Goal: Answer question/provide support

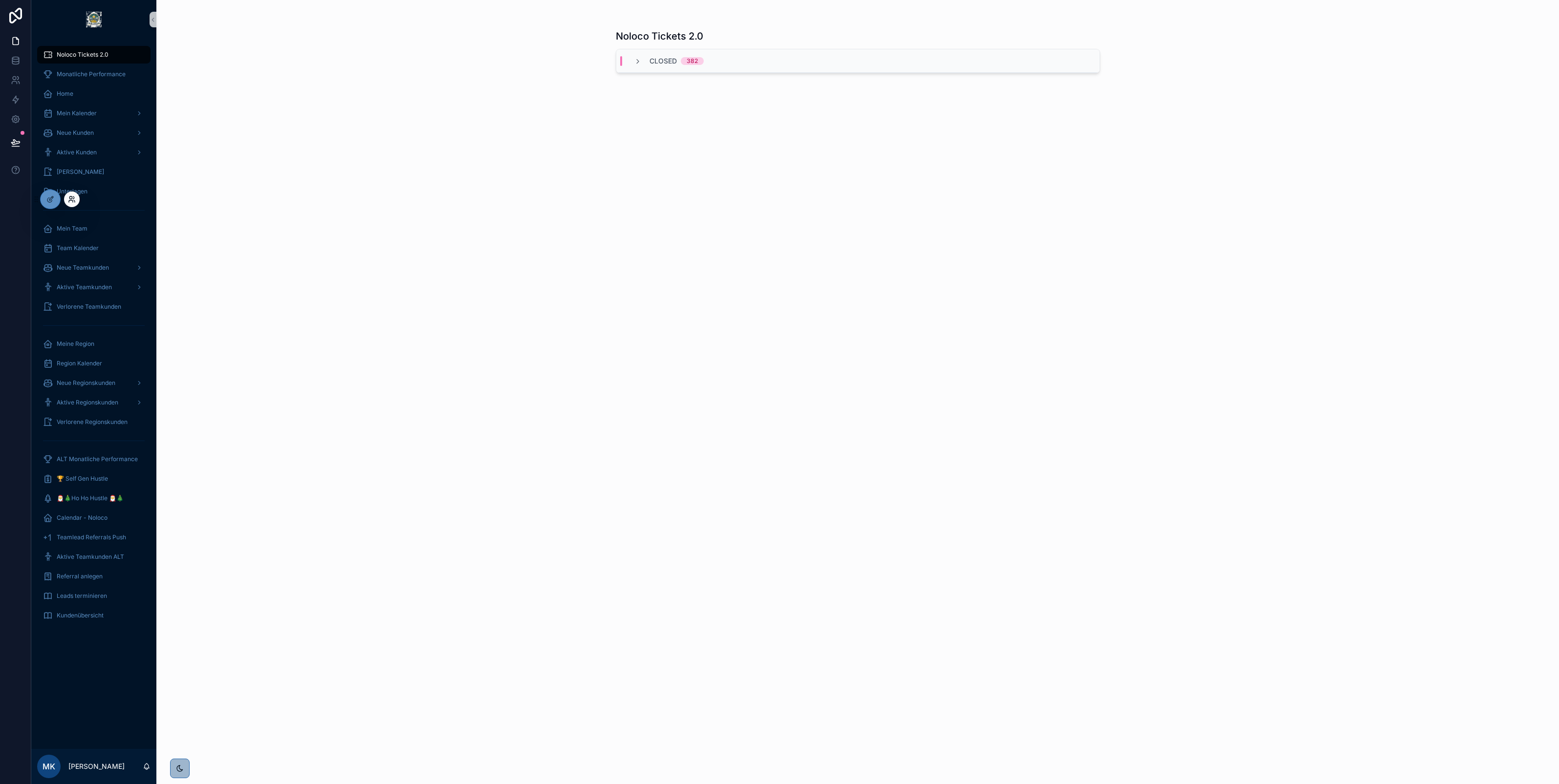
click at [70, 201] on icon at bounding box center [72, 199] width 7 height 7
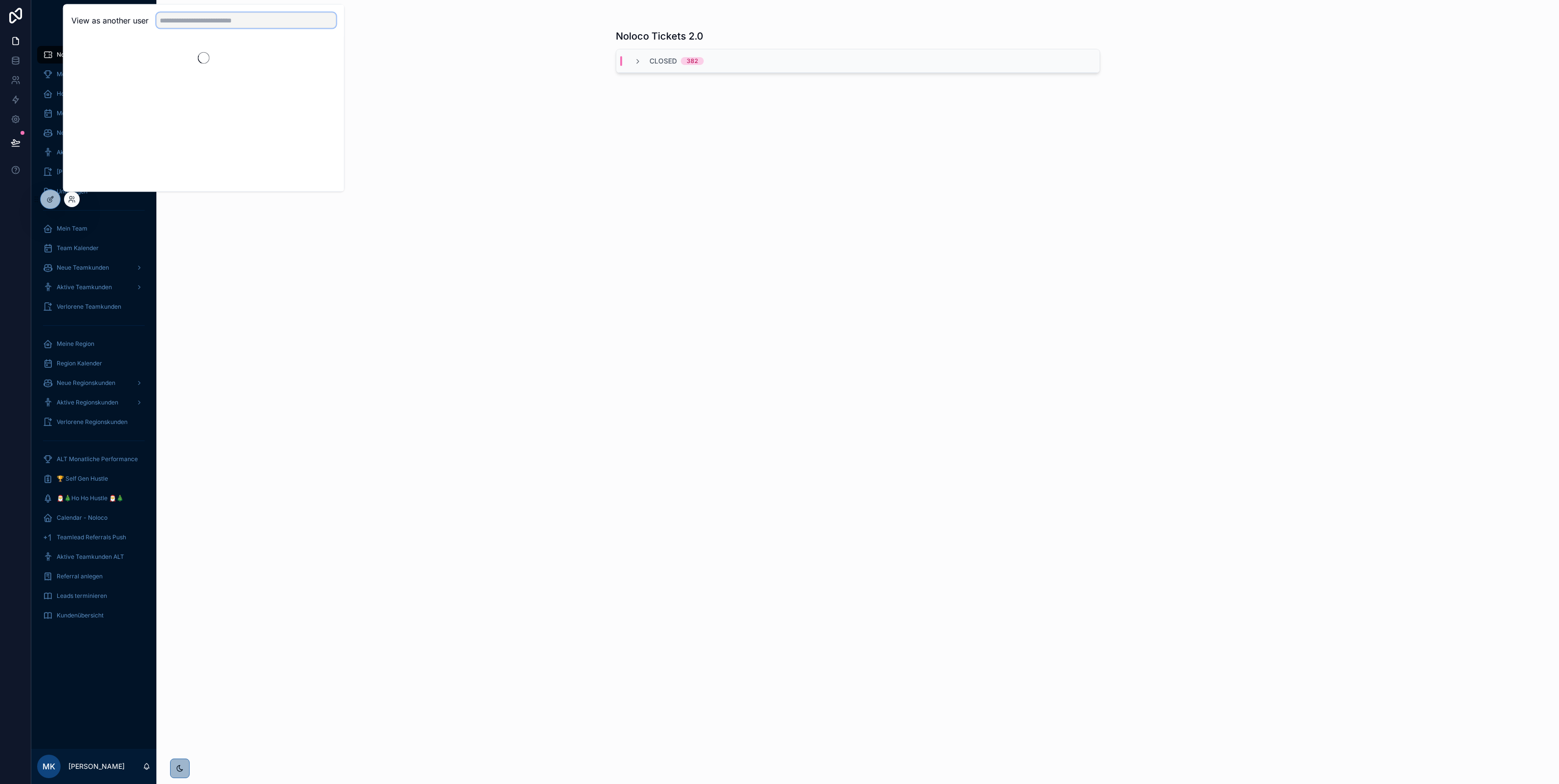
click at [207, 16] on input "text" at bounding box center [246, 20] width 180 height 16
type input "****"
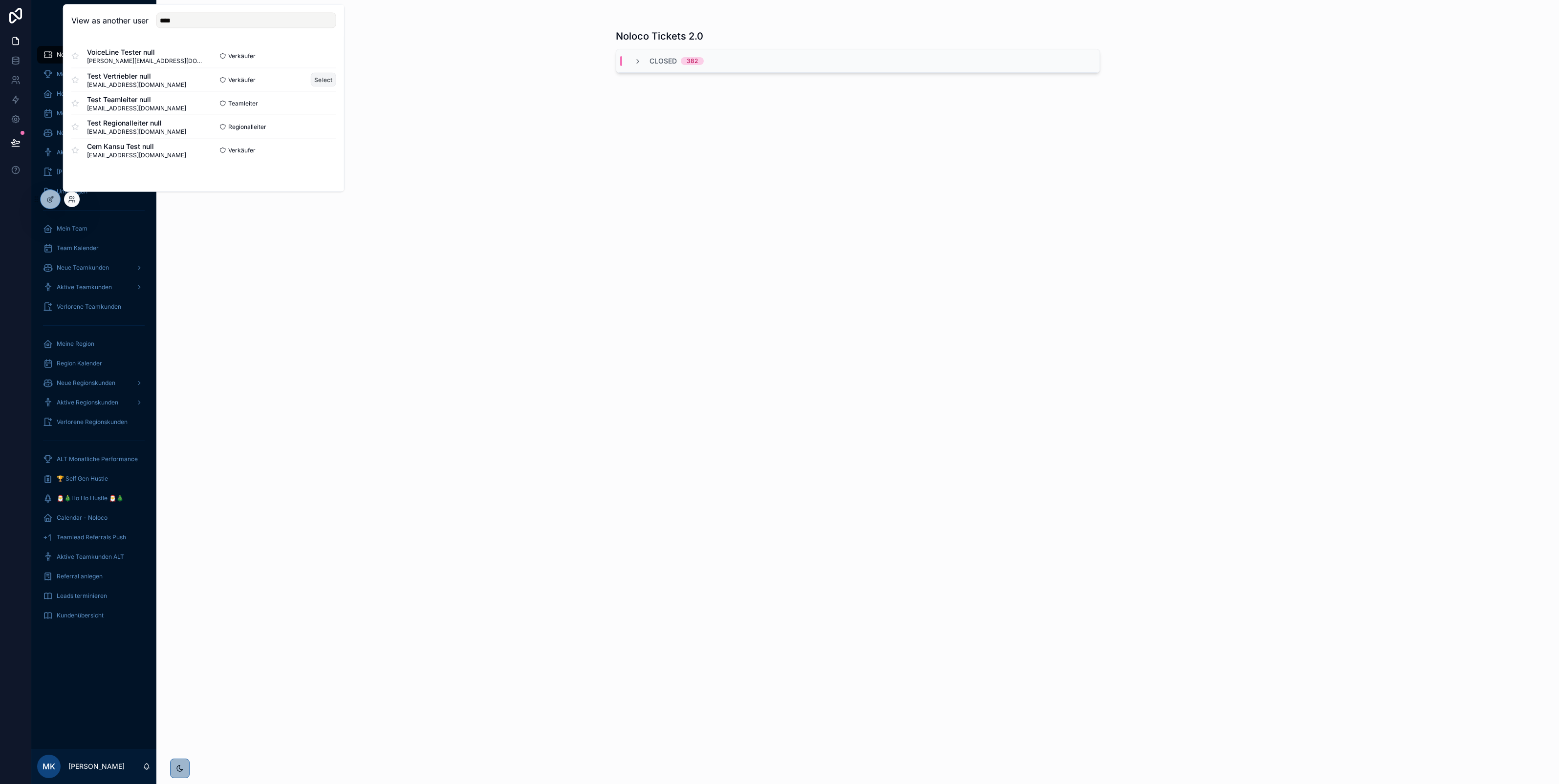
click at [315, 80] on button "Select" at bounding box center [324, 79] width 26 height 14
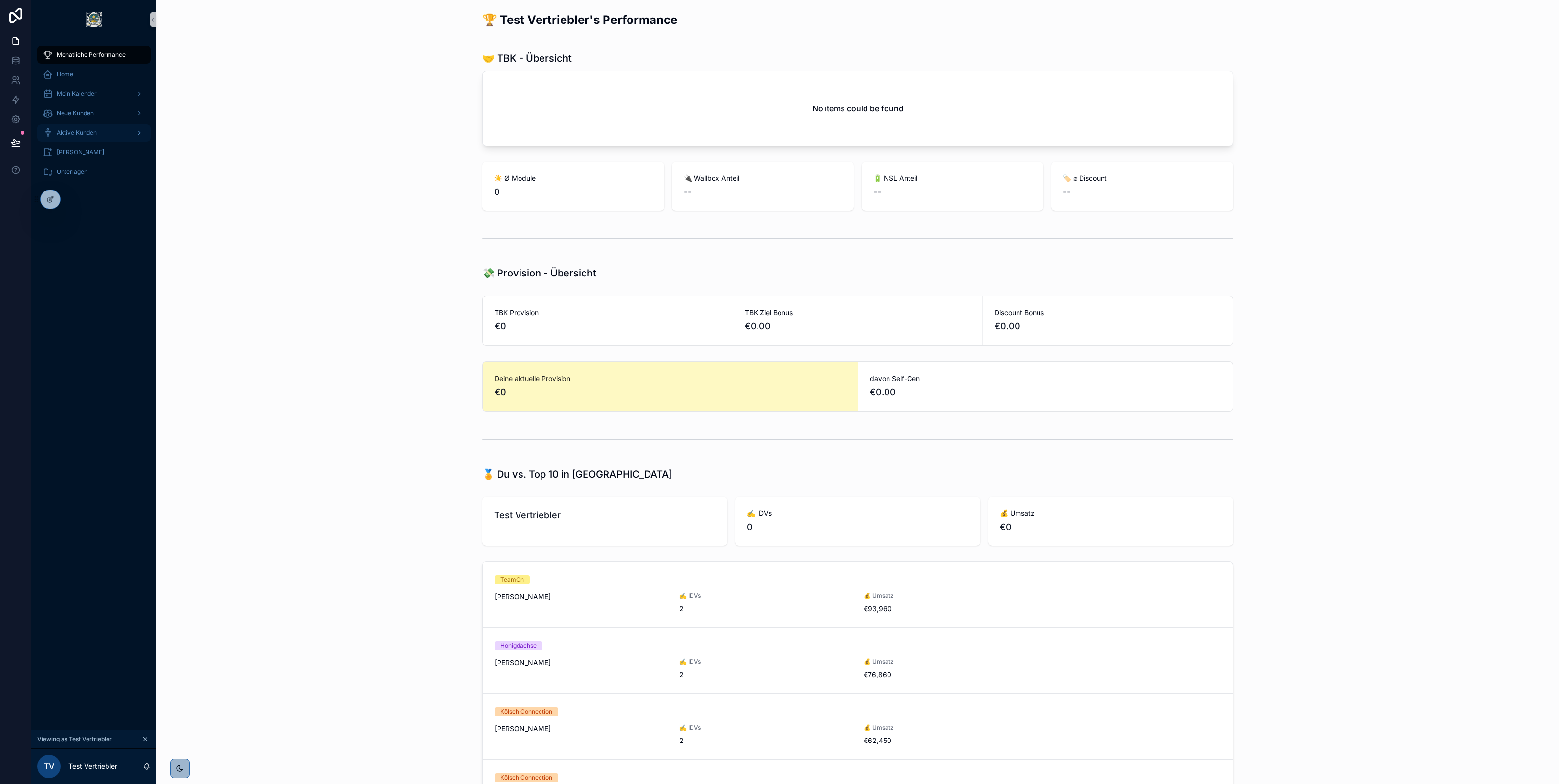
click at [113, 134] on div "Aktive Kunden" at bounding box center [94, 133] width 101 height 16
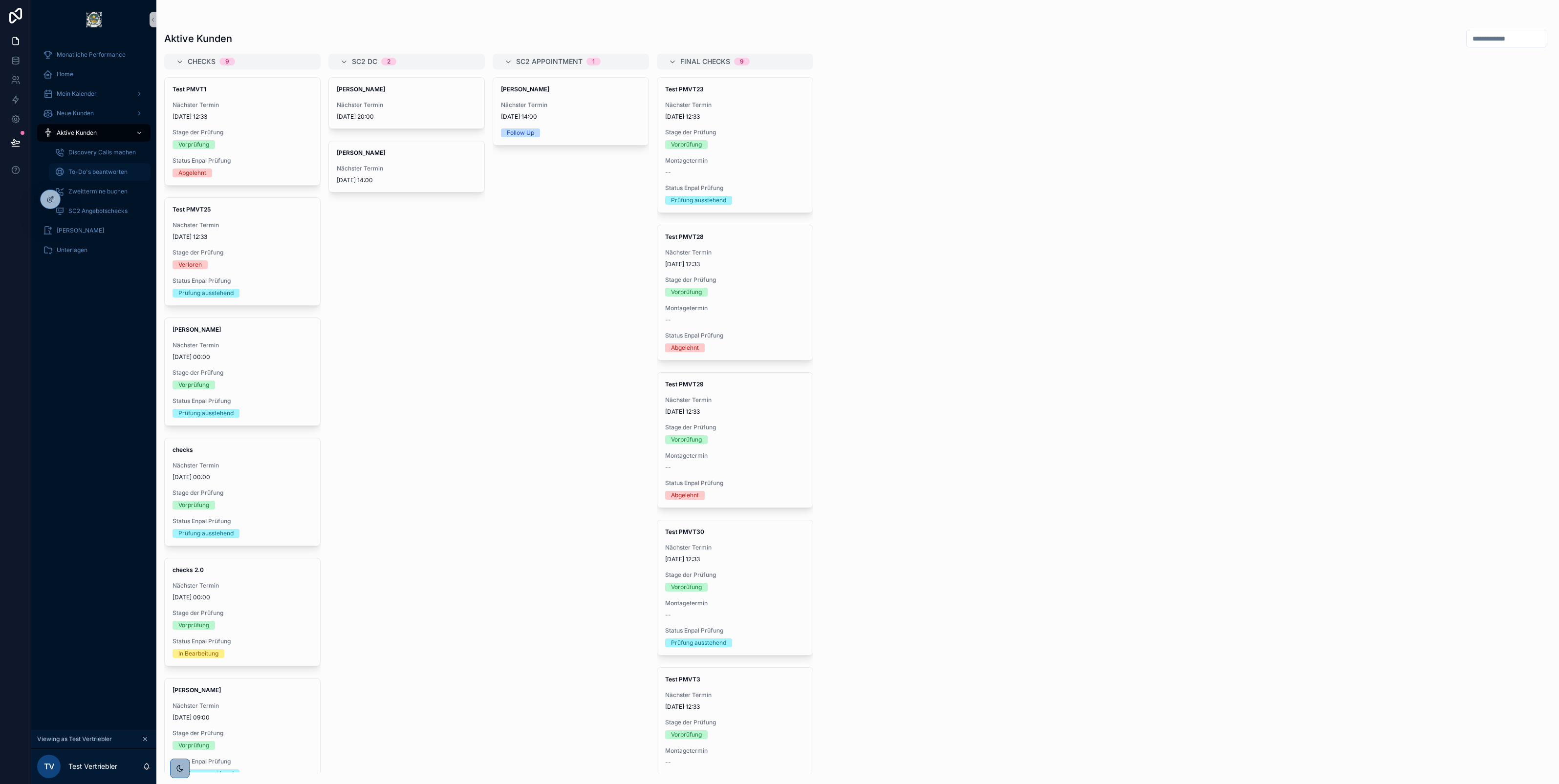
click at [89, 174] on span "To-Do's beantworten" at bounding box center [98, 172] width 59 height 7
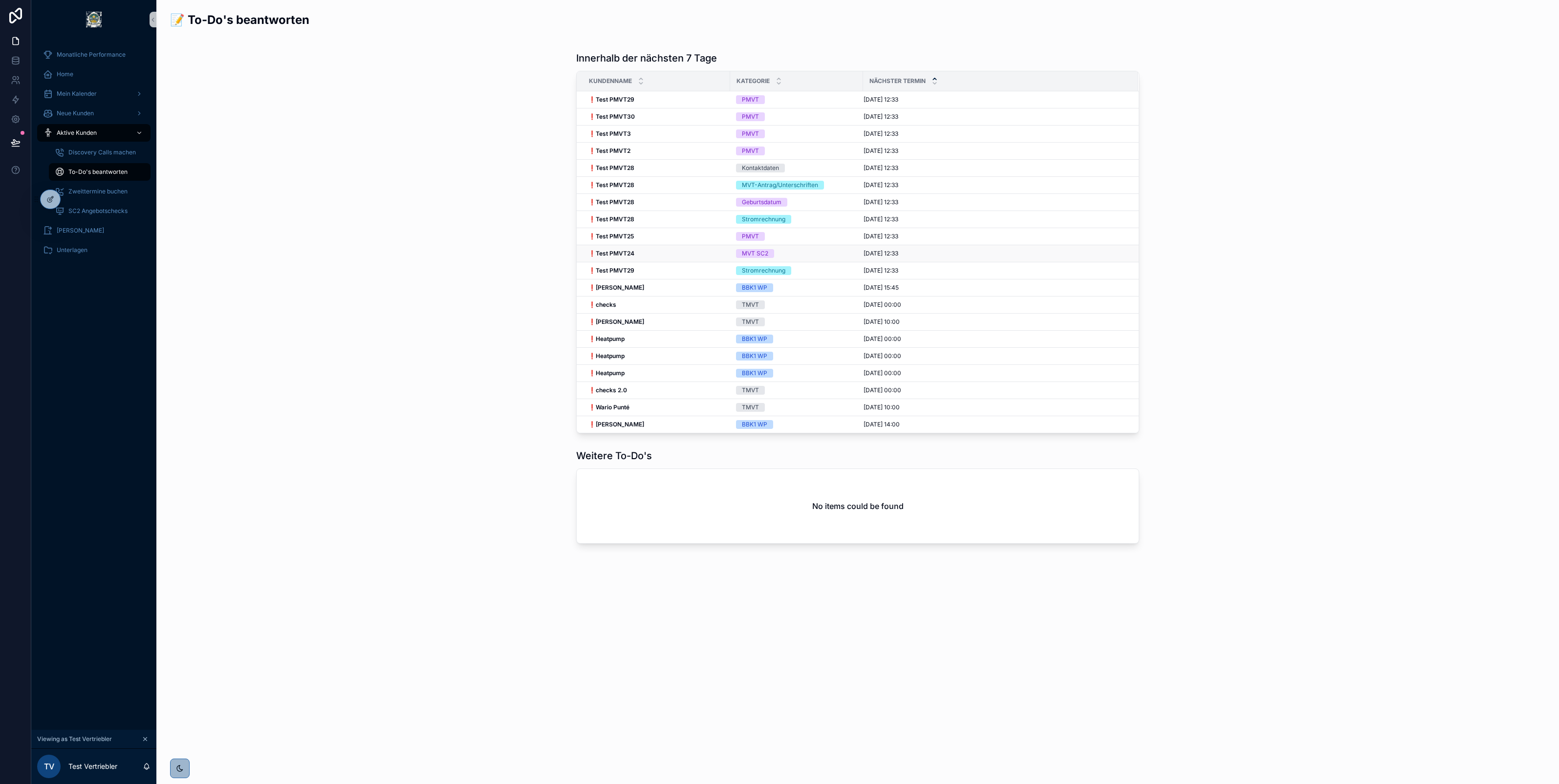
click at [632, 245] on td "❗Test PMVT24 ❗Test PMVT24" at bounding box center [653, 254] width 153 height 18
click at [610, 255] on strong "❗Test PMVT24" at bounding box center [612, 254] width 46 height 7
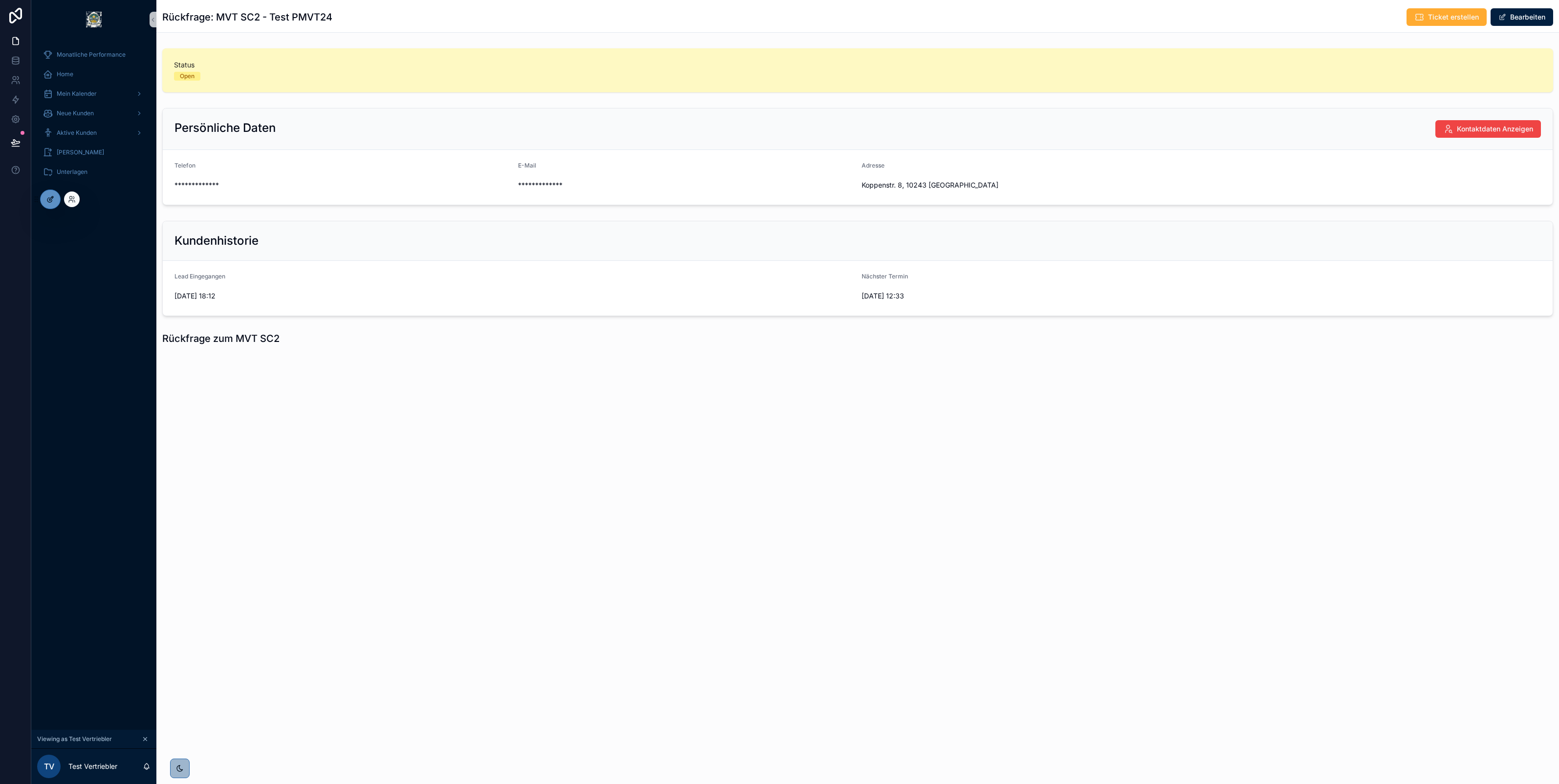
click at [50, 196] on icon at bounding box center [50, 199] width 7 height 7
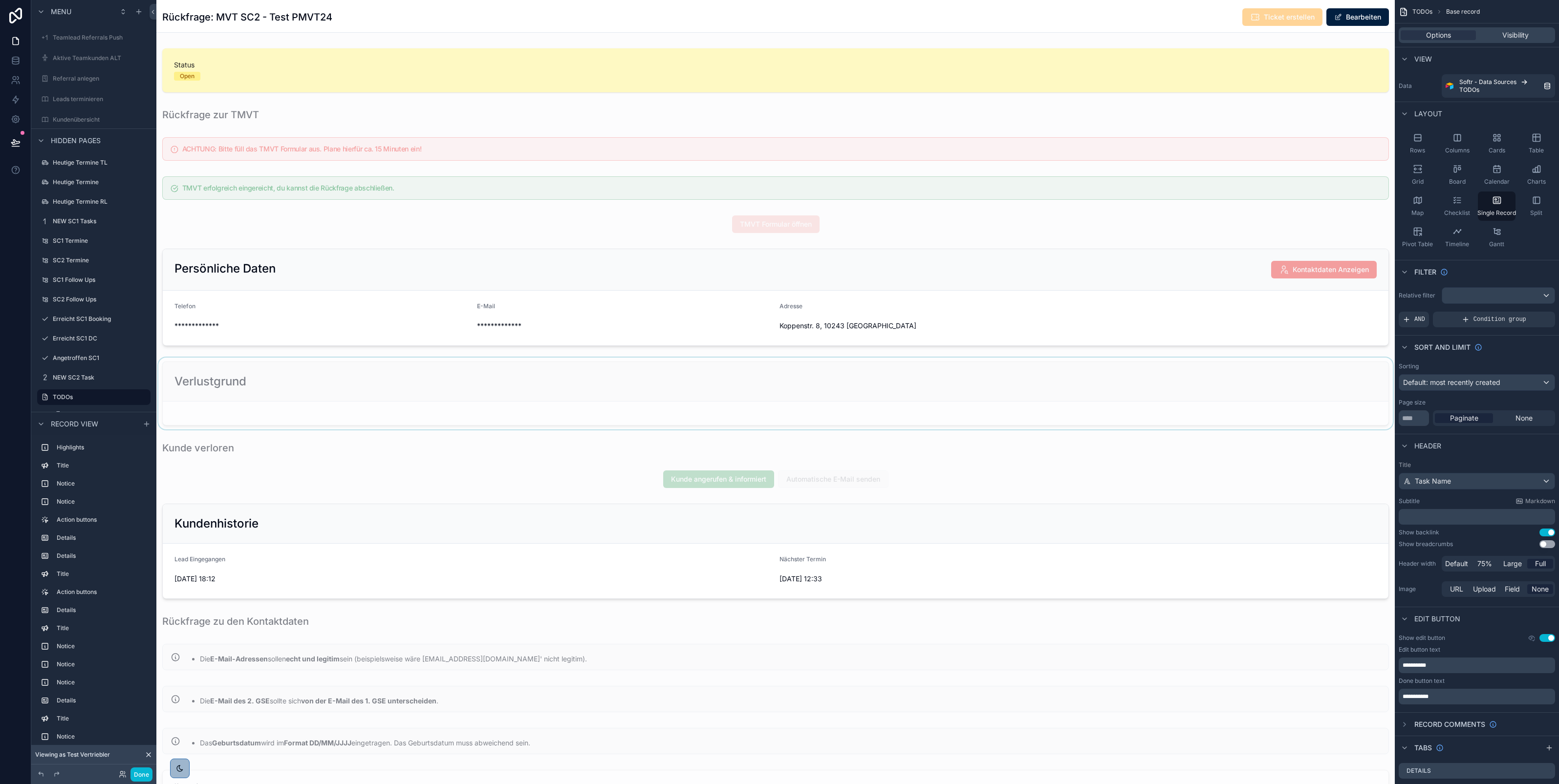
scroll to position [98, 0]
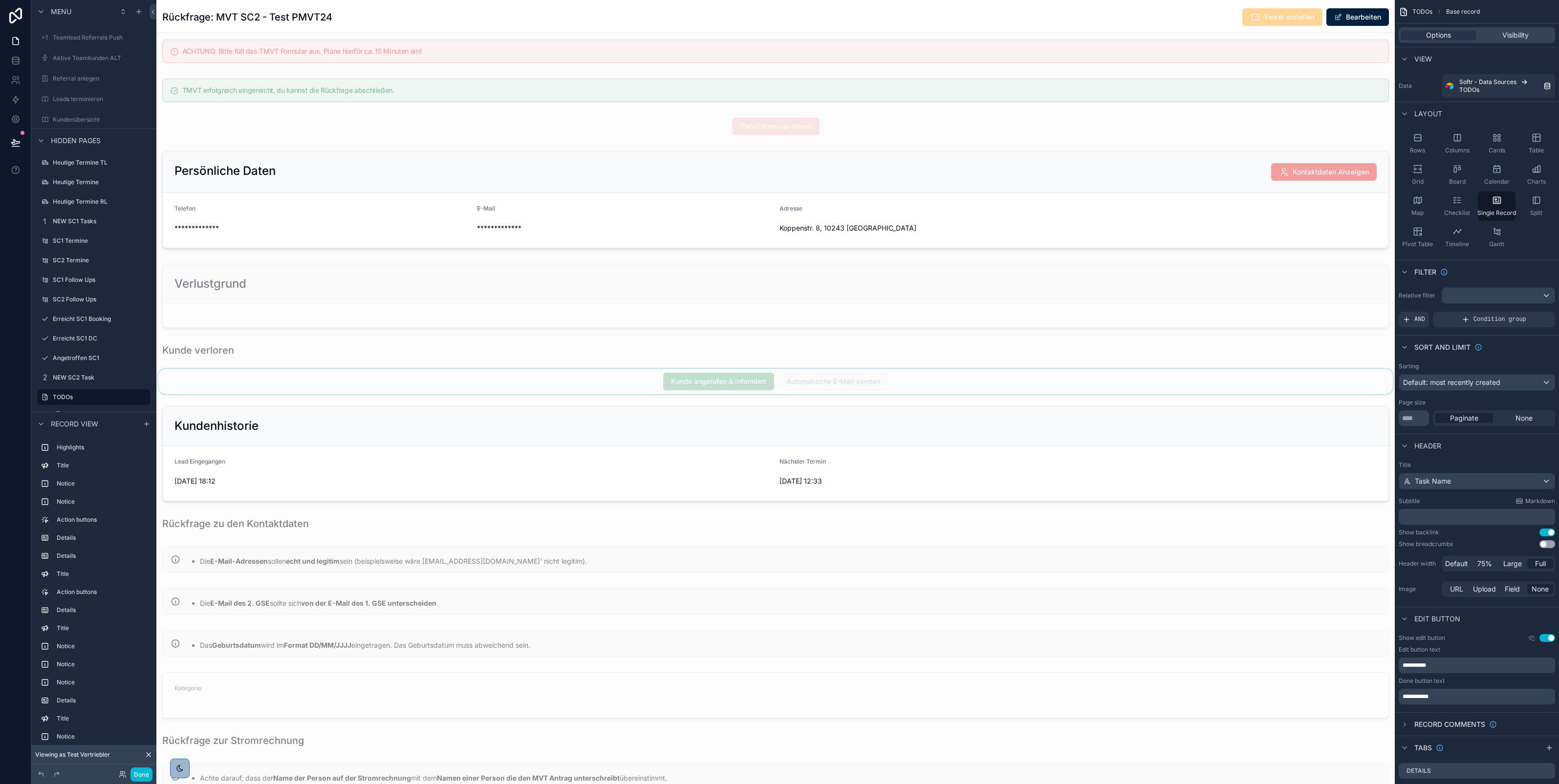
click at [731, 385] on div "scrollable content" at bounding box center [776, 382] width 1238 height 26
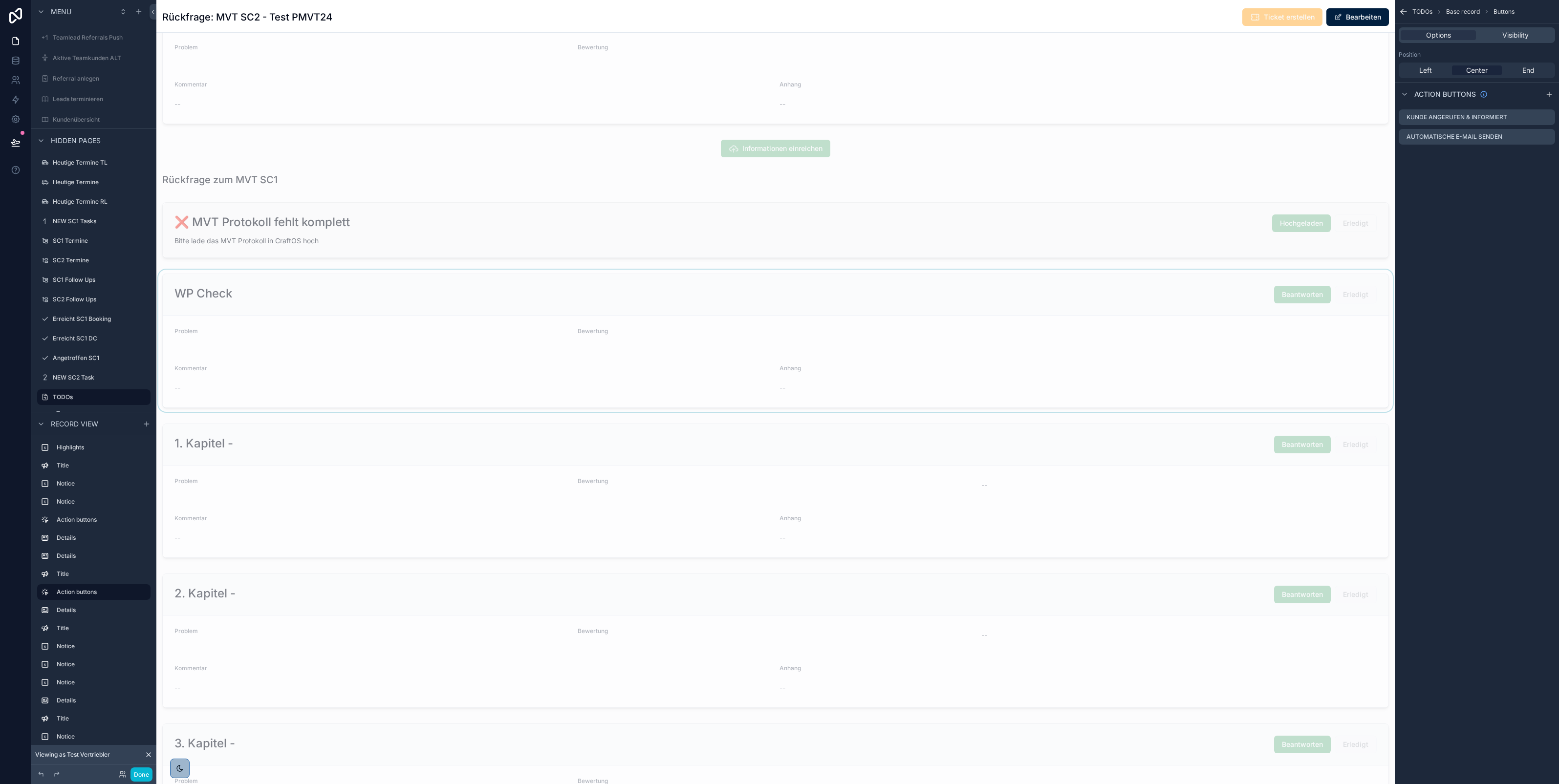
scroll to position [1860, 0]
click at [768, 155] on div "scrollable content" at bounding box center [776, 148] width 1238 height 26
click at [1548, 117] on icon "scrollable content" at bounding box center [1548, 116] width 4 height 4
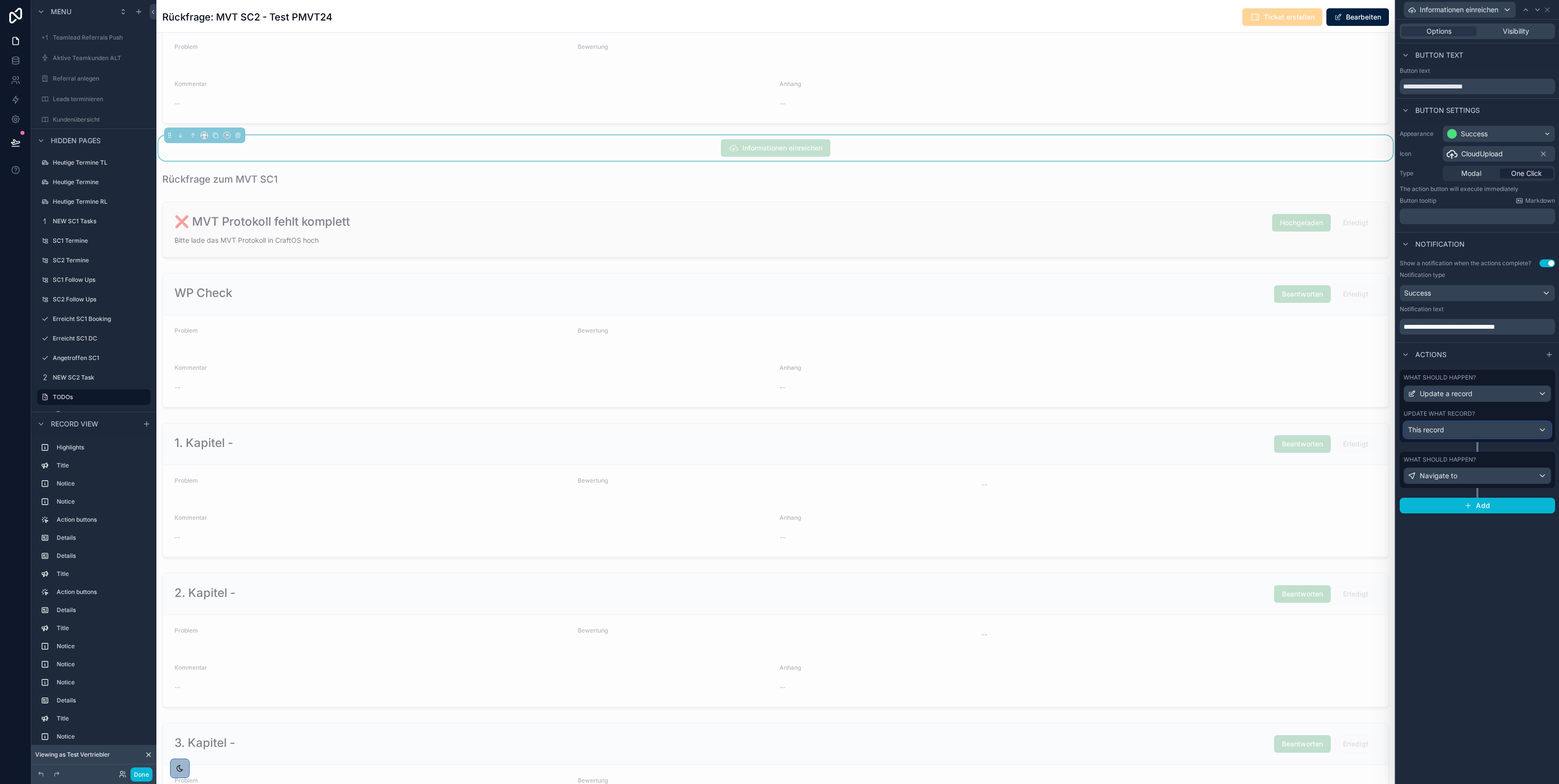
click at [1508, 424] on div "This record" at bounding box center [1477, 430] width 147 height 16
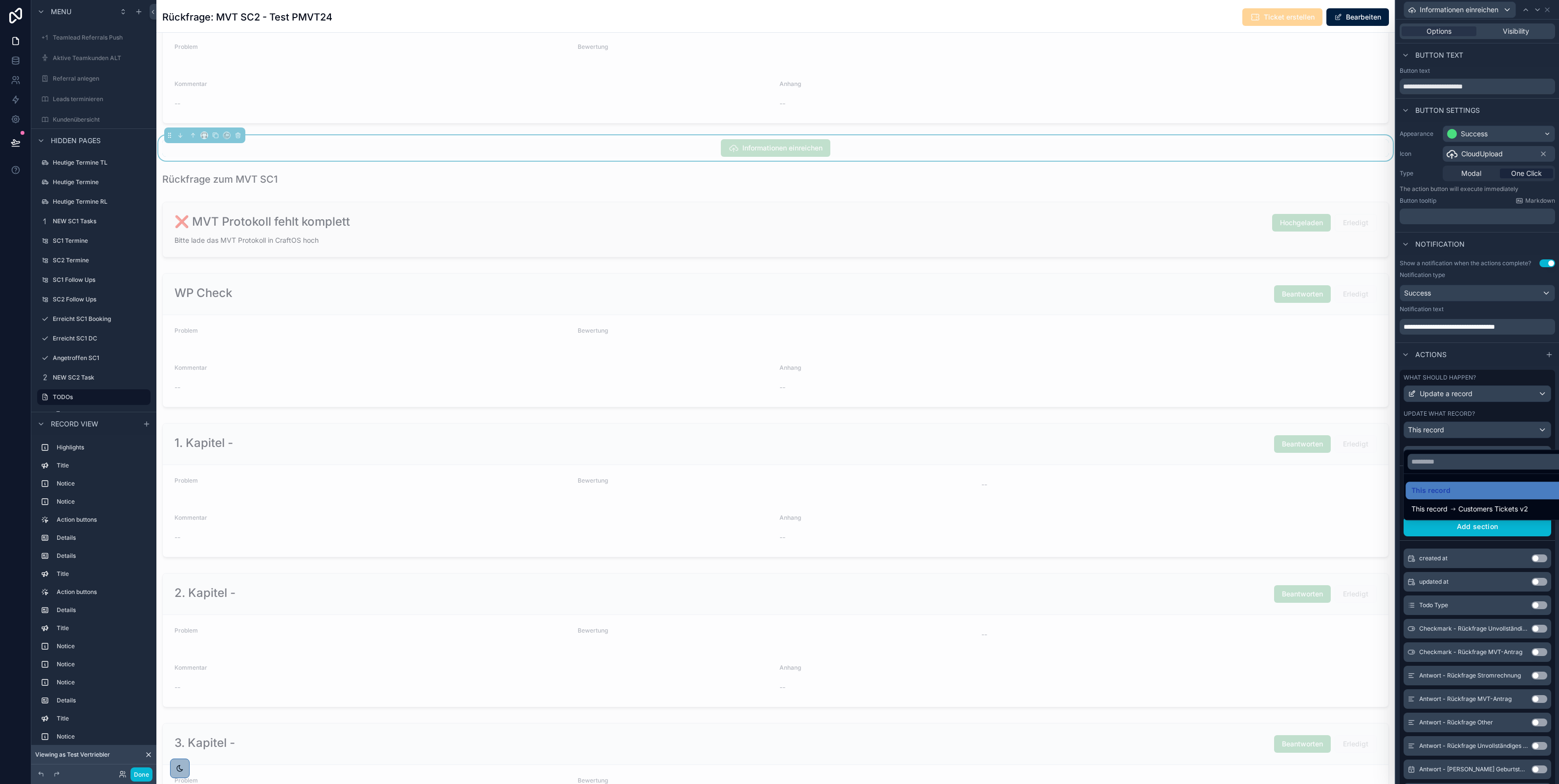
click at [1535, 417] on div at bounding box center [1477, 392] width 163 height 784
click at [1516, 483] on icon at bounding box center [1519, 480] width 7 height 7
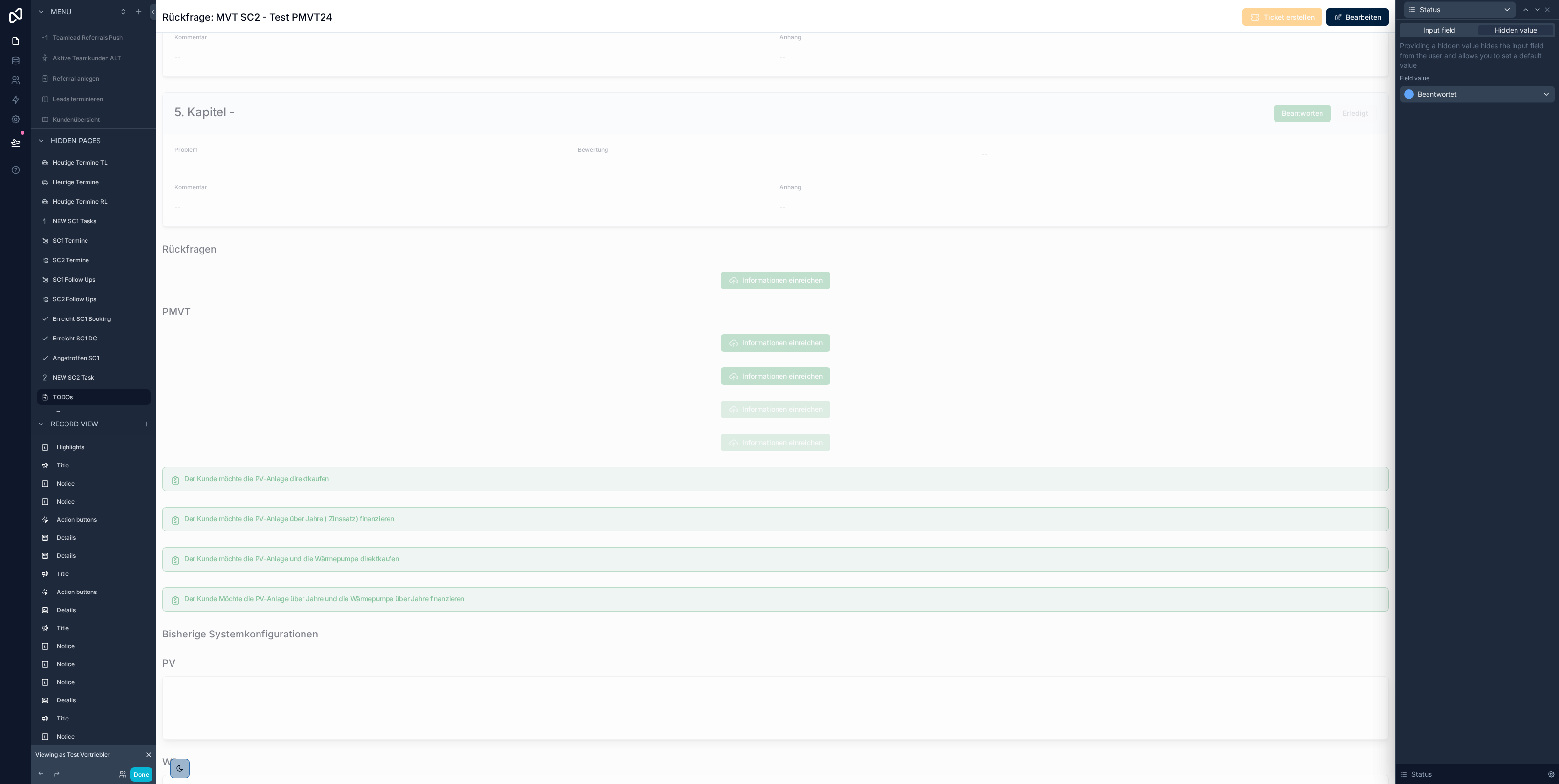
scroll to position [3653, 0]
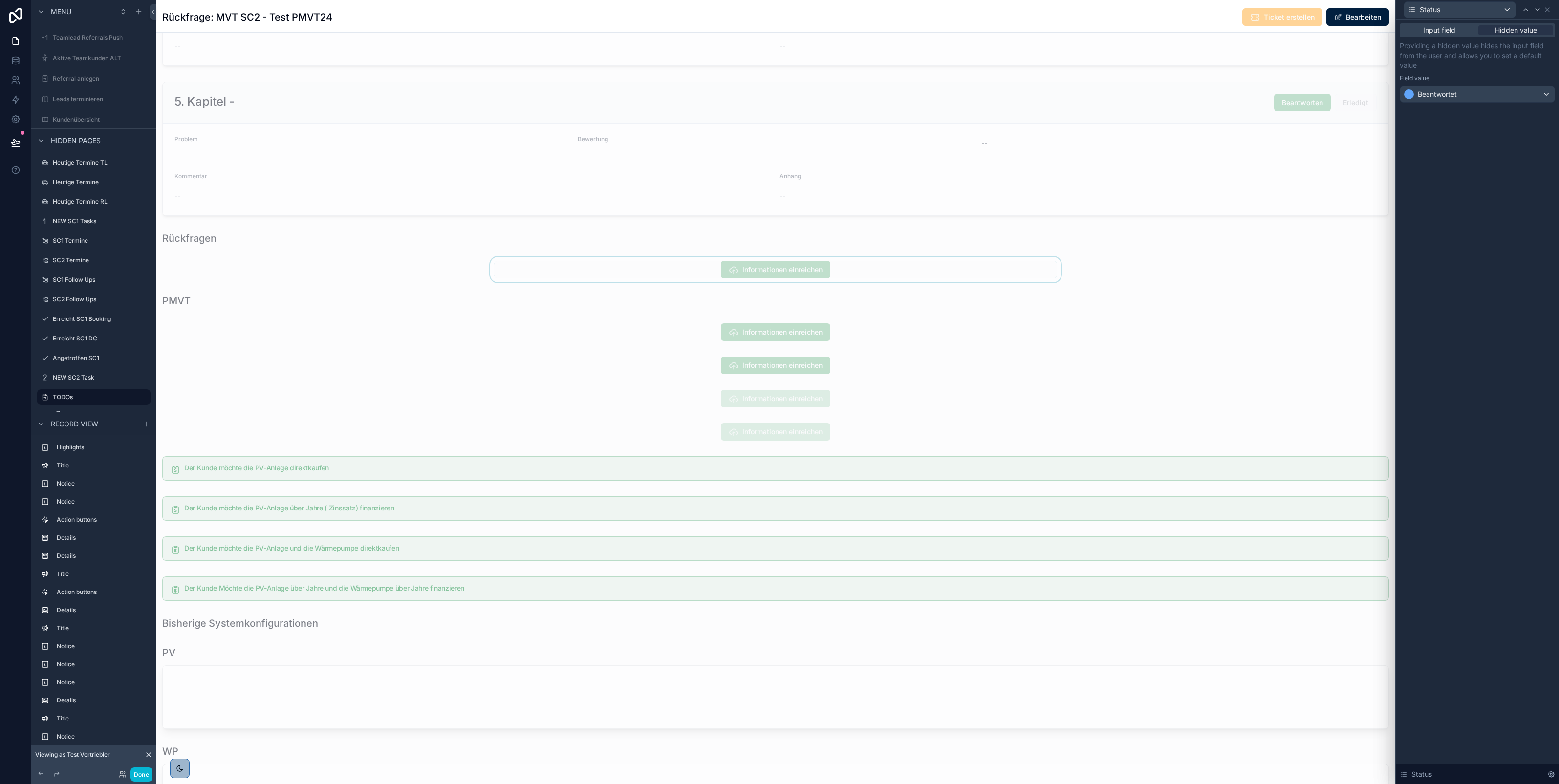
click at [802, 279] on div "scrollable content" at bounding box center [776, 270] width 1238 height 26
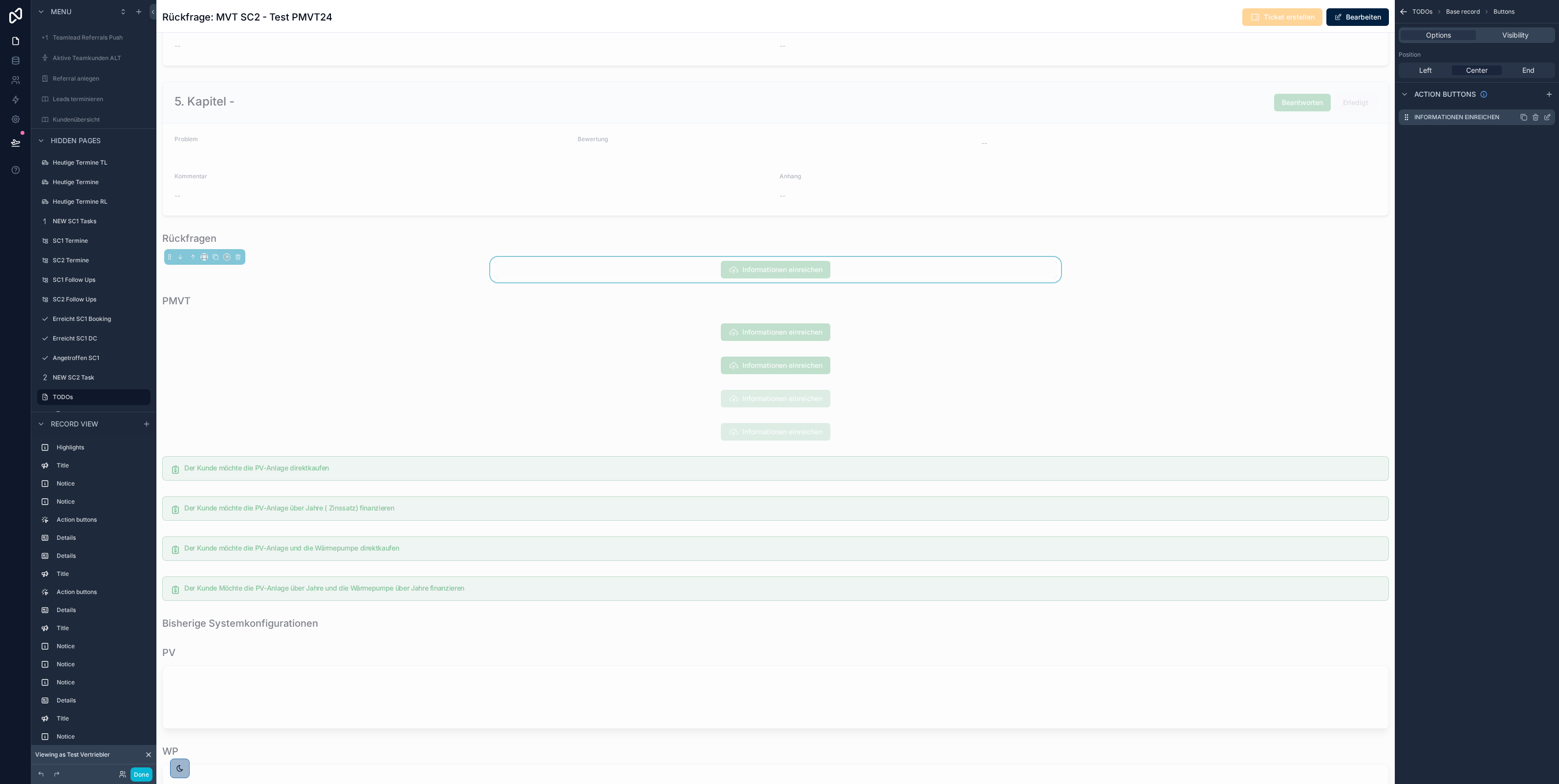
click at [1549, 118] on icon "scrollable content" at bounding box center [1547, 117] width 7 height 7
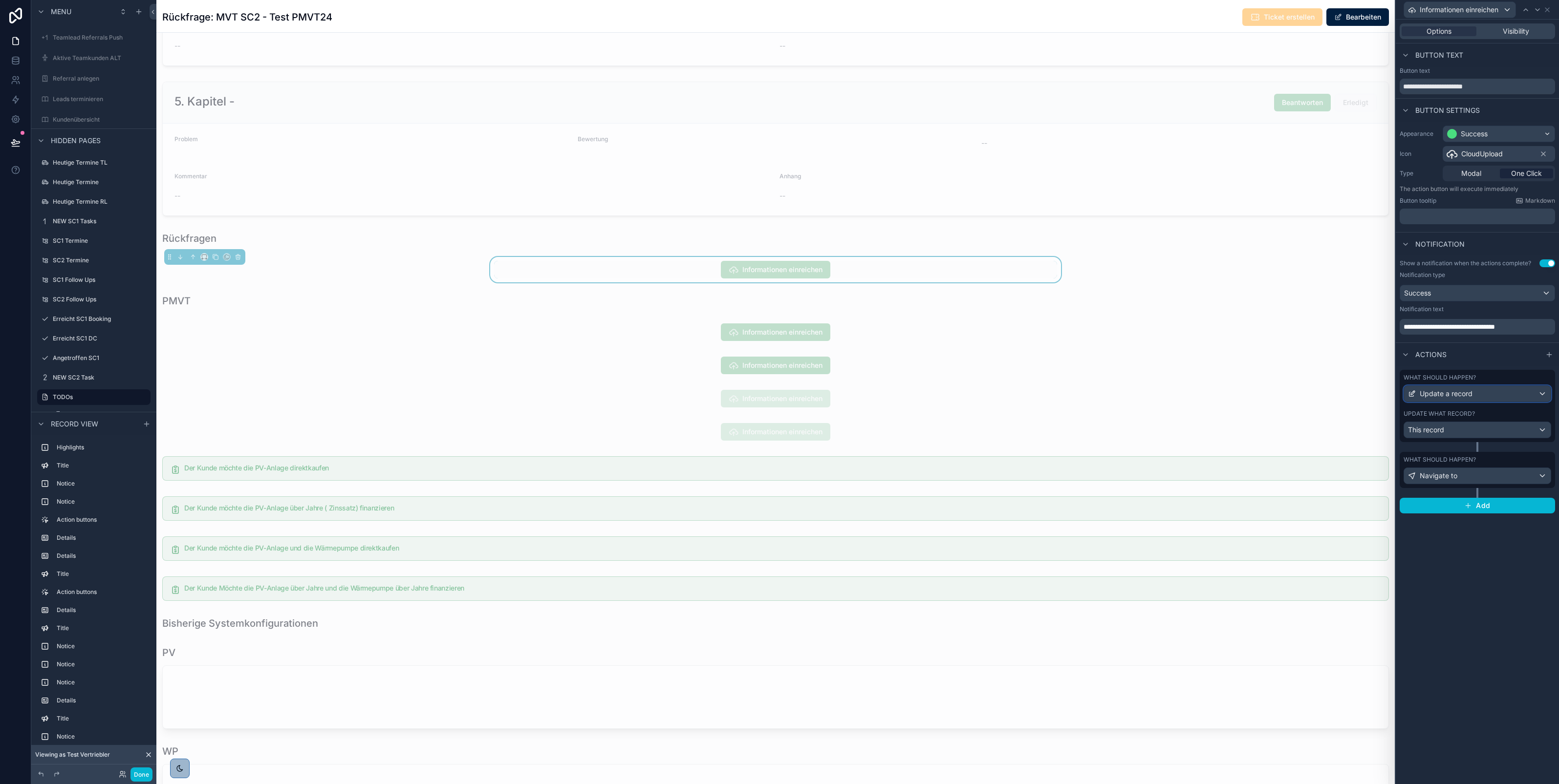
click at [1488, 391] on div "Update a record" at bounding box center [1477, 393] width 147 height 16
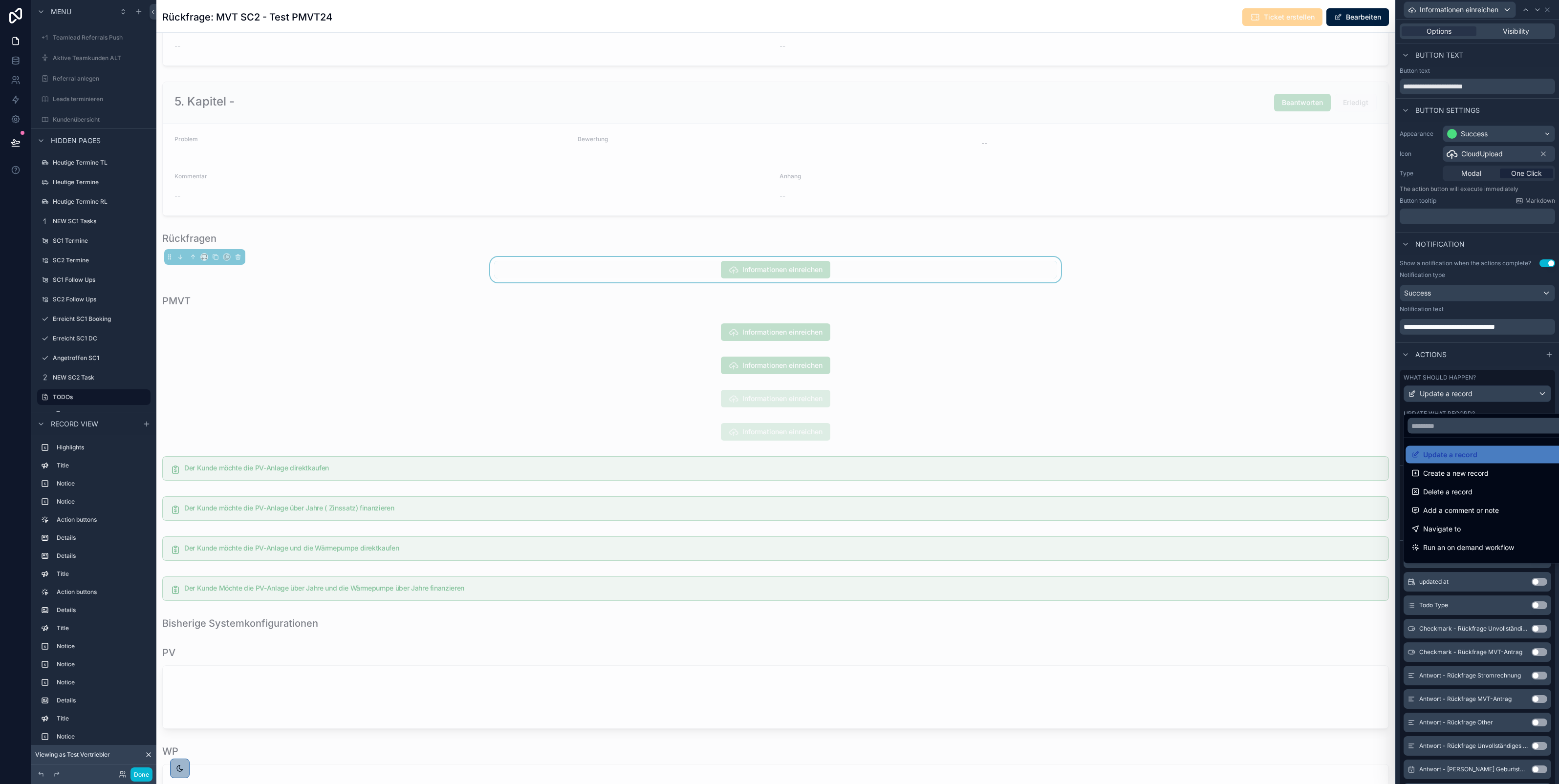
click at [1483, 364] on div at bounding box center [1477, 392] width 163 height 784
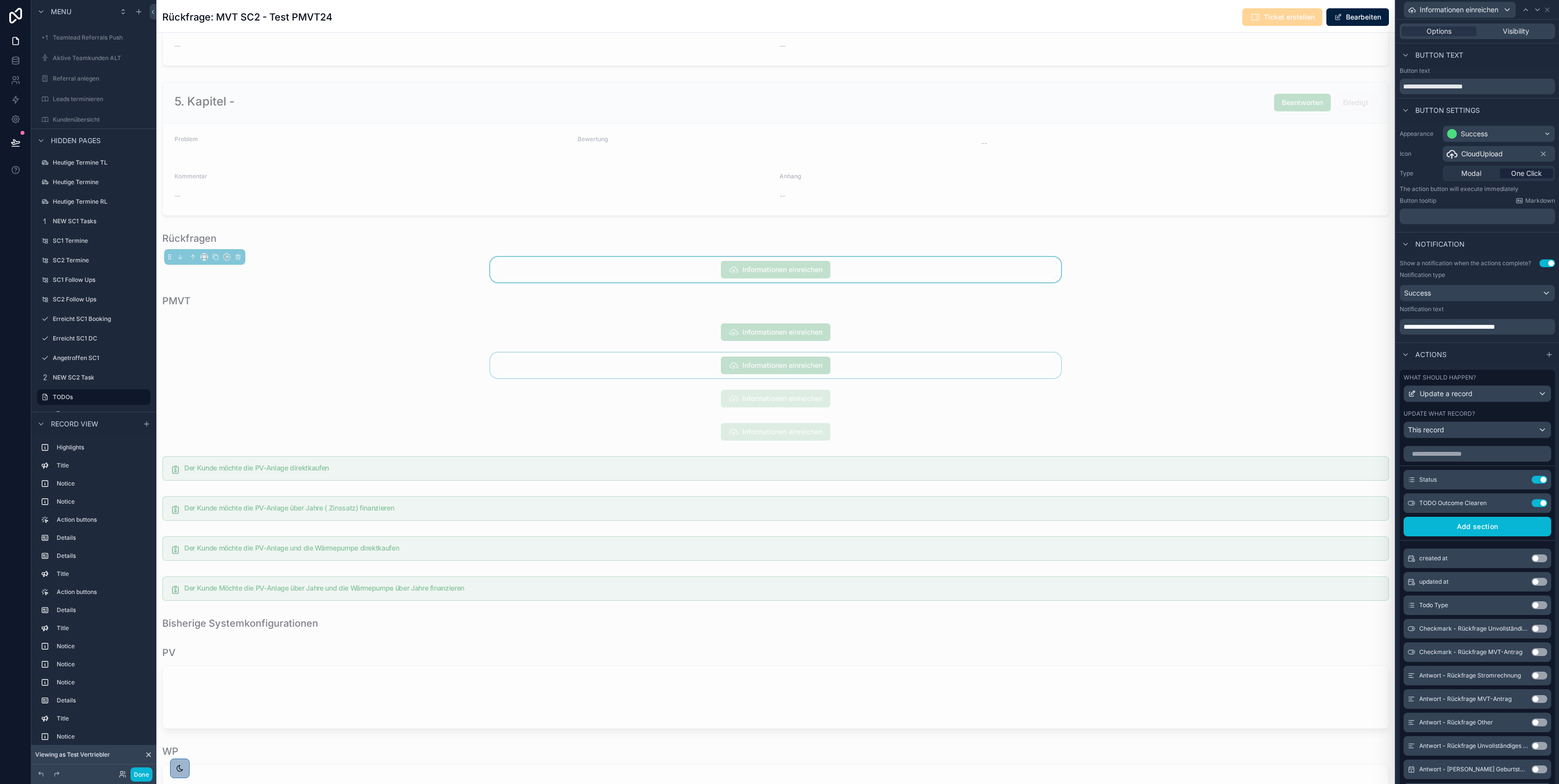
click at [989, 378] on div "scrollable content" at bounding box center [776, 365] width 1238 height 26
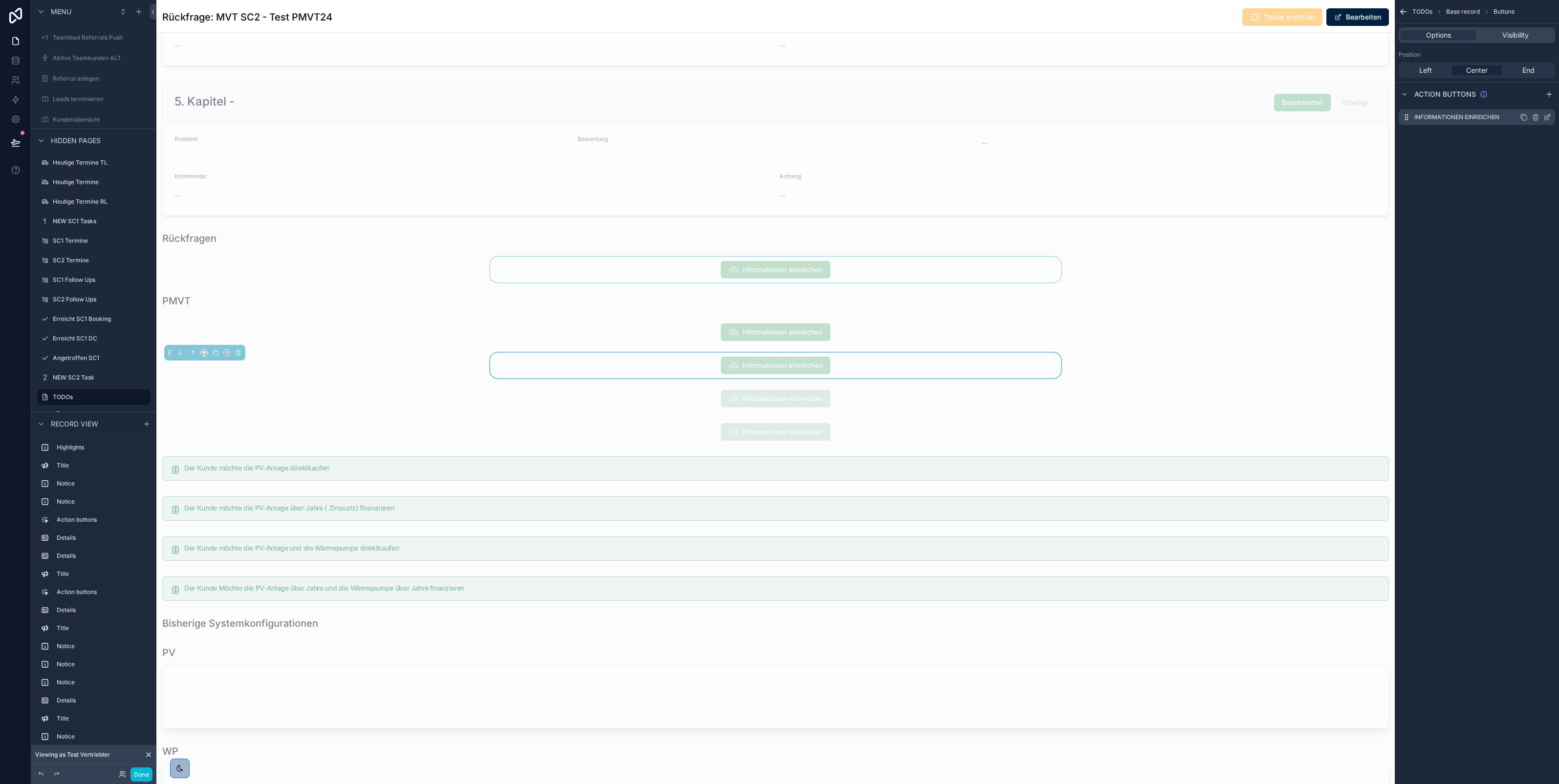
click at [1548, 116] on icon "scrollable content" at bounding box center [1547, 117] width 7 height 7
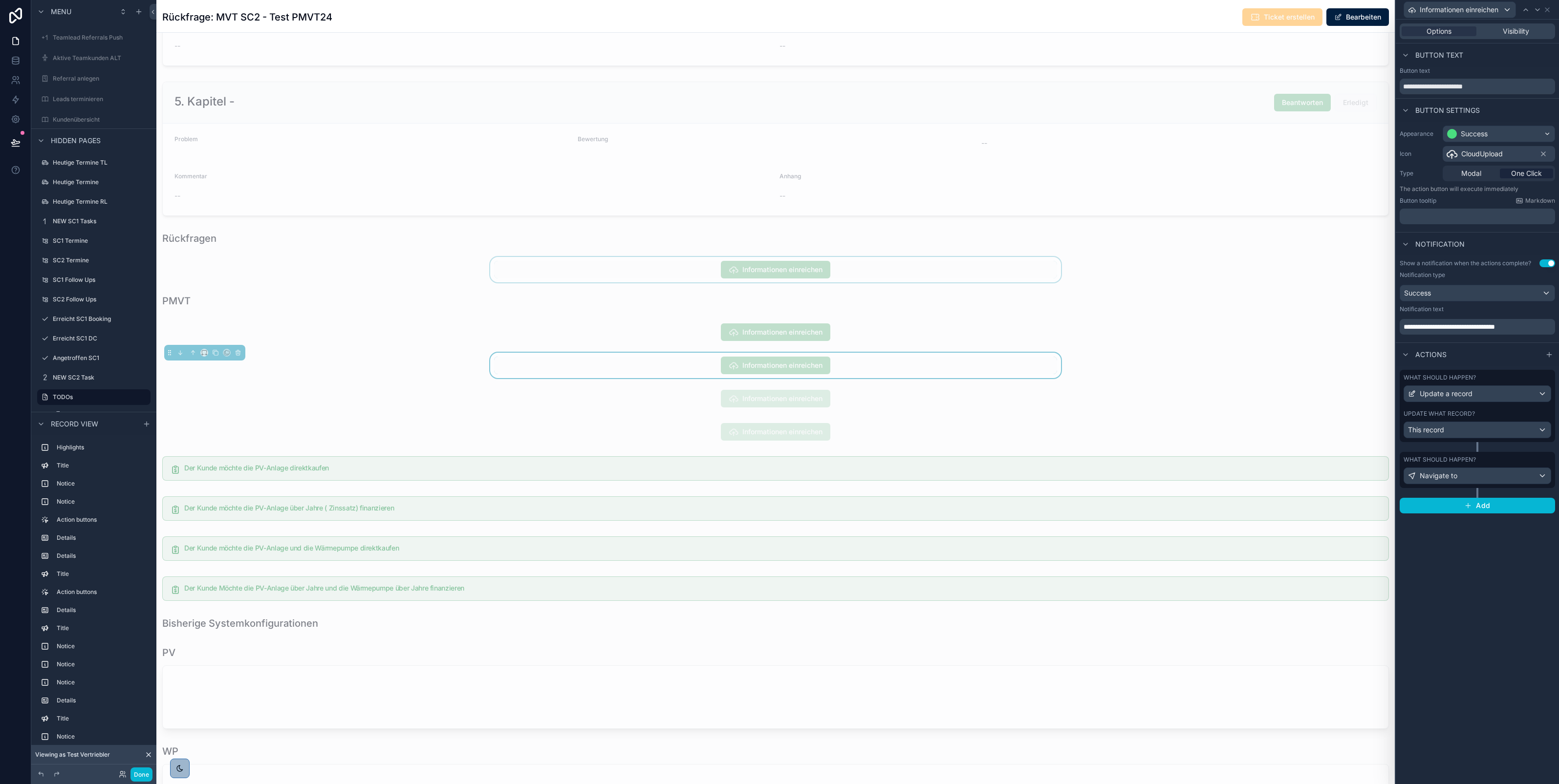
click at [1482, 421] on div "Update what record? This record" at bounding box center [1477, 423] width 148 height 29
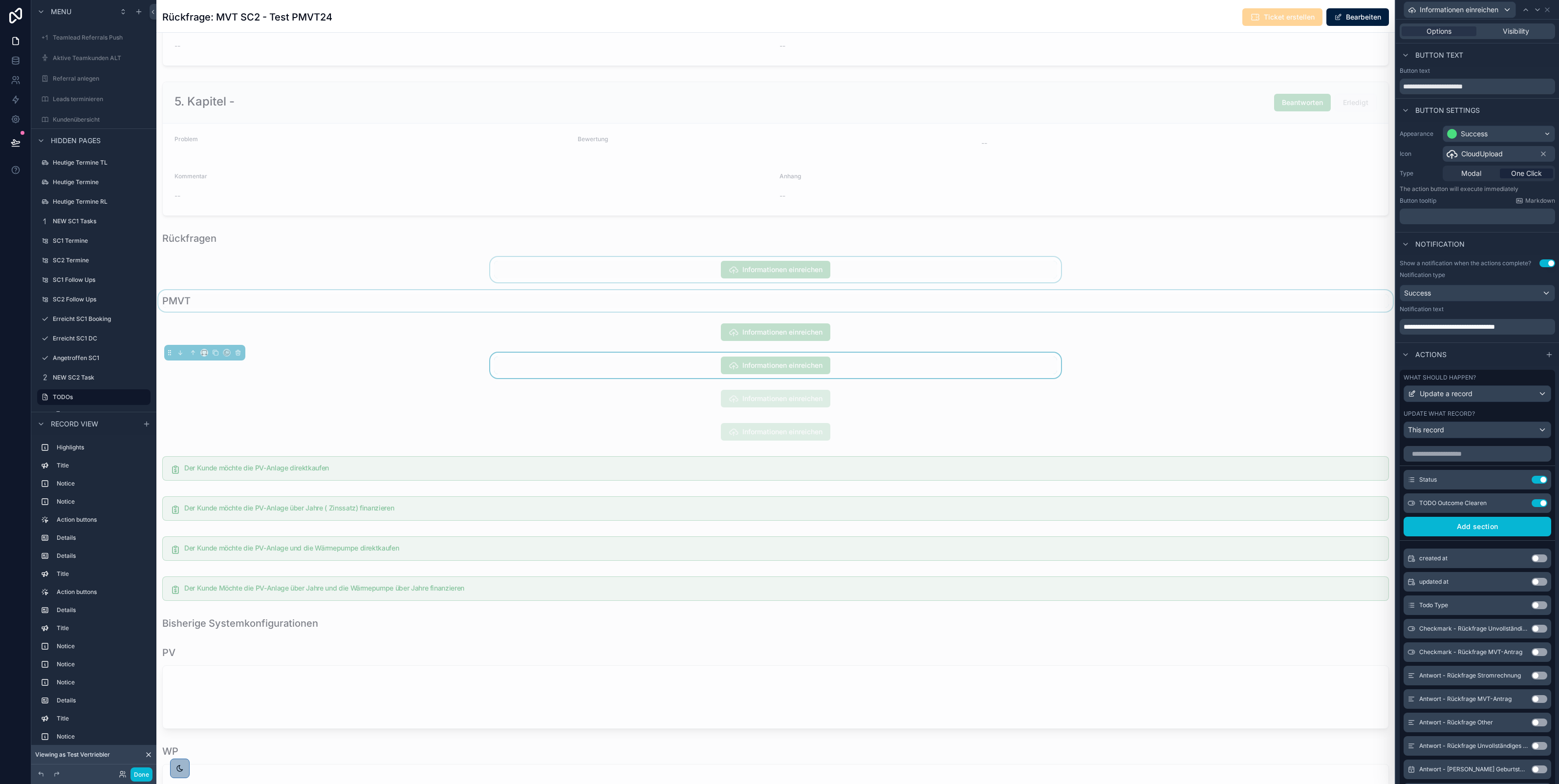
click at [1295, 312] on div "scrollable content" at bounding box center [776, 301] width 1238 height 21
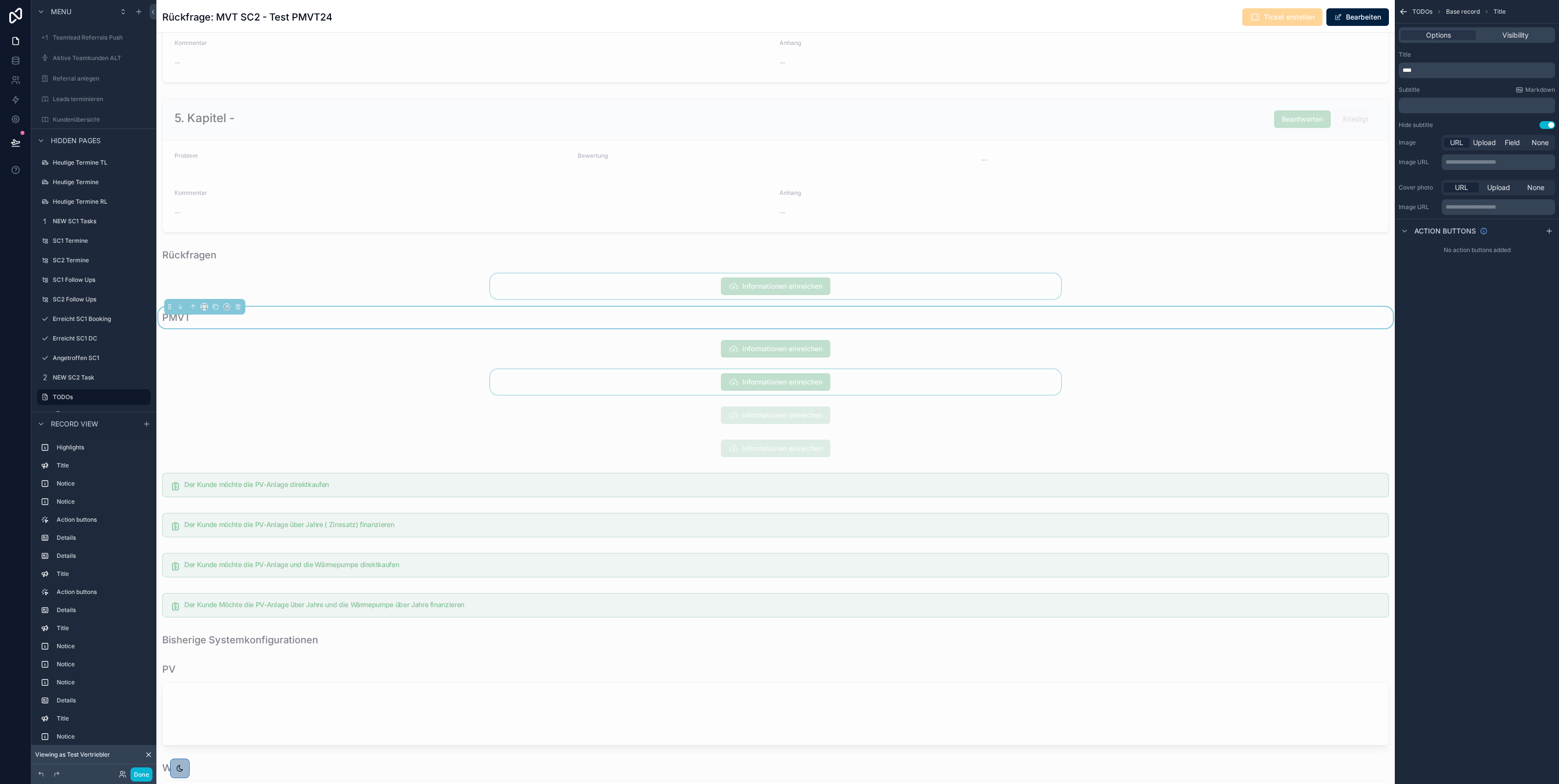
scroll to position [3635, 0]
